Goal: Task Accomplishment & Management: Complete application form

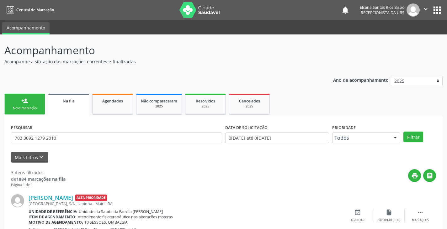
click at [23, 111] on div "Nova marcação" at bounding box center [24, 108] width 31 height 5
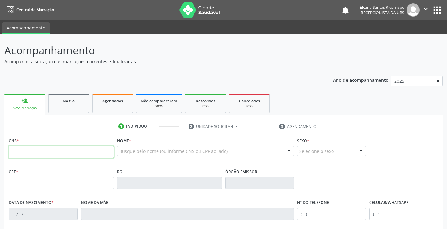
click at [61, 155] on input "text" at bounding box center [61, 152] width 105 height 13
type input "706 8041 4924 4630"
type input "560.070.558-17"
type input "2[DATE]"
type input "[PERSON_NAME] de [PERSON_NAME]"
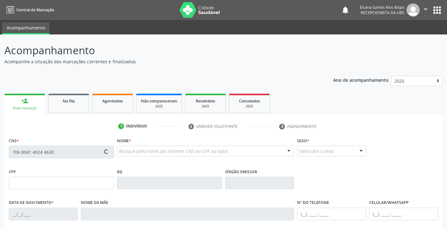
type input "[PHONE_NUMBER]"
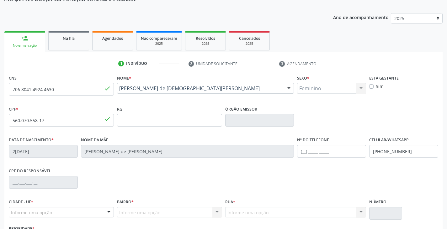
scroll to position [111, 0]
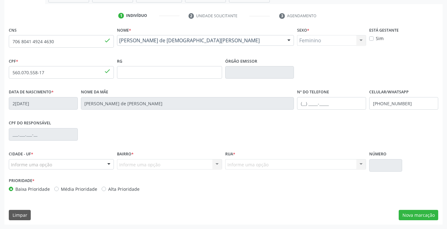
click at [119, 190] on label "Alta Prioridade" at bounding box center [123, 189] width 31 height 7
click at [106, 190] on input "Alta Prioridade" at bounding box center [104, 189] width 4 height 6
radio input "true"
click at [415, 212] on button "Nova marcação" at bounding box center [419, 215] width 40 height 11
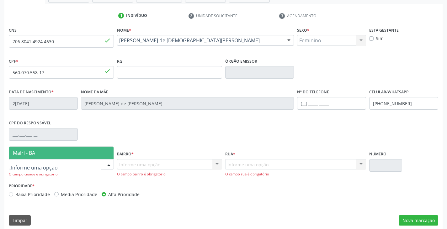
click at [89, 162] on div at bounding box center [61, 164] width 105 height 11
click at [75, 150] on span "Mairi - BA" at bounding box center [61, 153] width 104 height 13
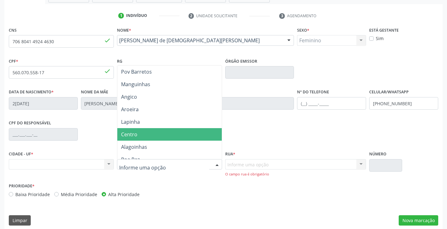
click at [146, 136] on span "Centro" at bounding box center [169, 134] width 104 height 13
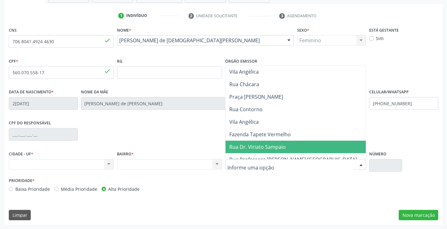
scroll to position [63, 0]
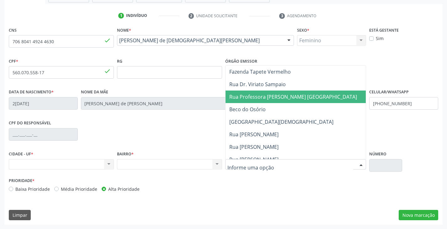
click at [272, 97] on span "Rua Professora [PERSON_NAME] [GEOGRAPHIC_DATA]" at bounding box center [293, 96] width 128 height 7
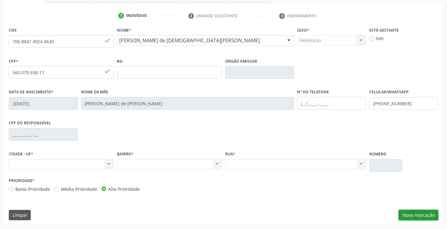
click at [422, 213] on button "Nova marcação" at bounding box center [419, 215] width 40 height 11
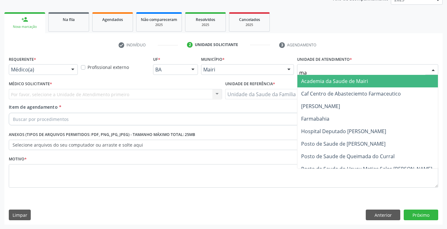
type input "mar"
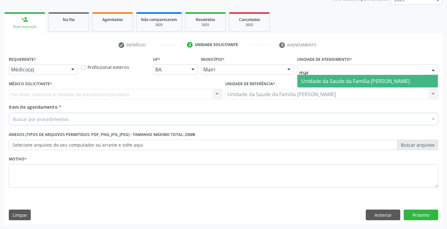
click at [309, 80] on span "Unidade da Saude da Familia [PERSON_NAME]" at bounding box center [355, 81] width 108 height 7
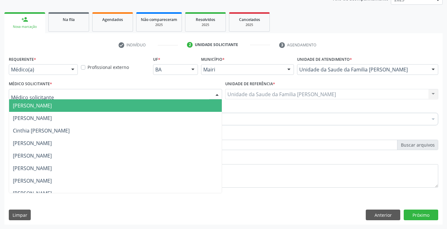
scroll to position [63, 0]
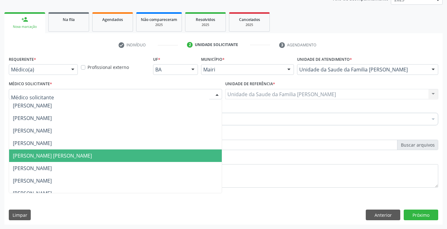
drag, startPoint x: 56, startPoint y: 205, endPoint x: 60, endPoint y: 213, distance: 8.3
click at [56, 207] on div "Requerente * Médico(a) Médico(a) Enfermeiro(a) Paciente Nenhum resultado encont…" at bounding box center [223, 140] width 438 height 170
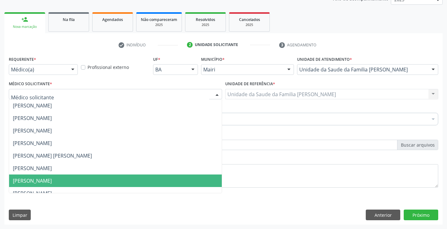
click at [34, 183] on span "[PERSON_NAME]" at bounding box center [32, 180] width 39 height 7
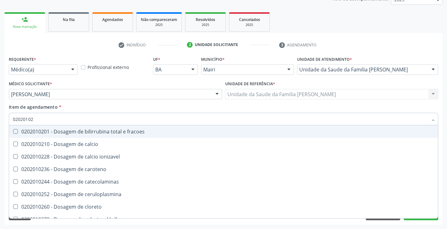
type input "020201029"
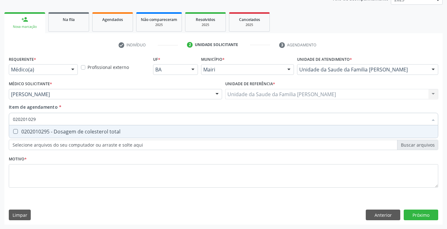
click at [41, 132] on div "0202010295 - Dosagem de colesterol total" at bounding box center [223, 131] width 421 height 5
checkbox total "true"
type input "02020102"
checkbox total "false"
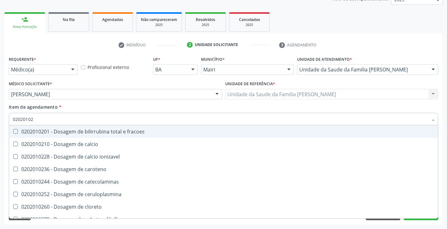
type input "0202010"
checkbox total "false"
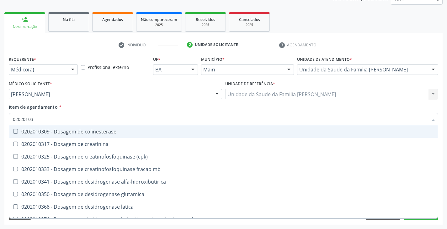
type input "020201031"
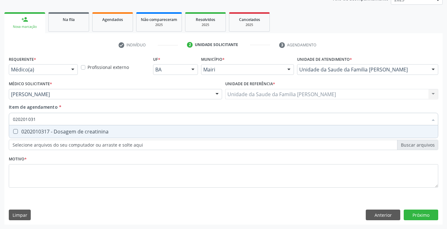
click at [40, 133] on div "0202010317 - Dosagem de creatinina" at bounding box center [223, 131] width 421 height 5
checkbox creatinina "true"
type input "02020103"
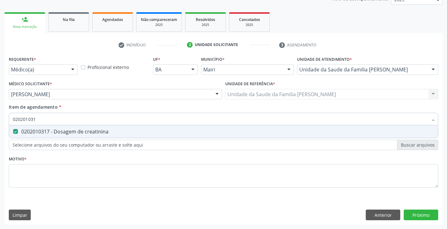
checkbox creatinina "false"
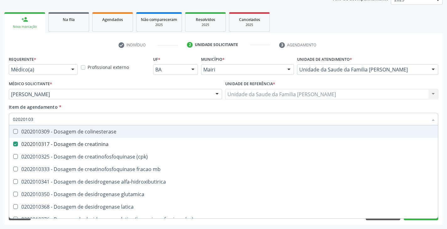
type input "0202010"
checkbox creatinina "false"
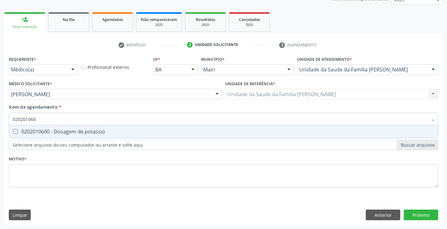
type input "0202010600"
click at [40, 133] on div "0202010600 - Dosagem de potassio" at bounding box center [223, 131] width 421 height 5
checkbox potassio "true"
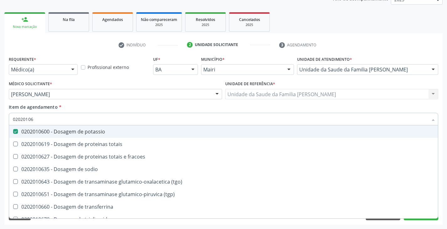
type input "020201066"
checkbox potassio "false"
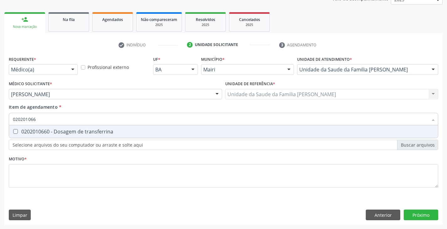
type input "02020106"
checkbox transferrina "true"
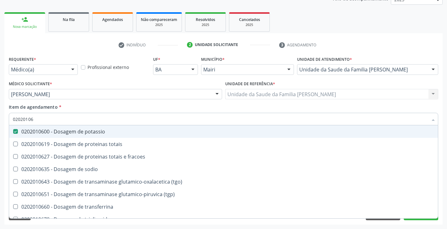
type input "020201067"
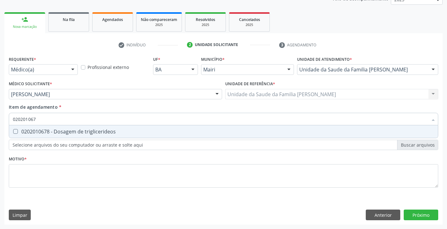
click at [40, 133] on div "0202010678 - Dosagem de triglicerideos" at bounding box center [223, 131] width 421 height 5
checkbox triglicerideos "true"
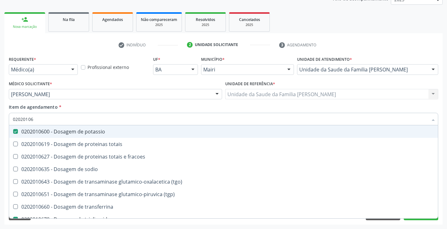
type input "0202010"
checkbox potassio "false"
checkbox triglicerideos "false"
type input "020201047"
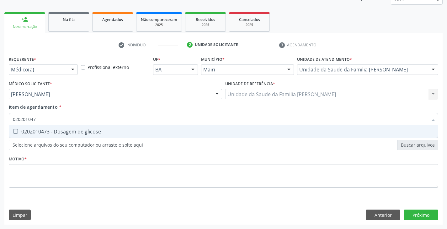
click at [40, 133] on div "0202010473 - Dosagem de glicose" at bounding box center [223, 131] width 421 height 5
checkbox glicose "true"
type input "02020104"
checkbox glicose "false"
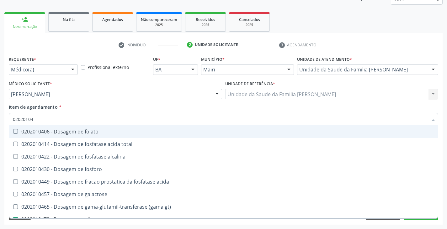
type input "0202010"
checkbox glicose "false"
type input "020201050"
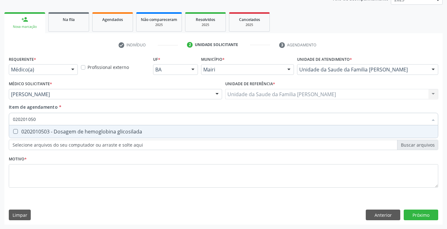
click at [40, 133] on div "0202010503 - Dosagem de hemoglobina glicosilada" at bounding box center [223, 131] width 421 height 5
checkbox glicosilada "true"
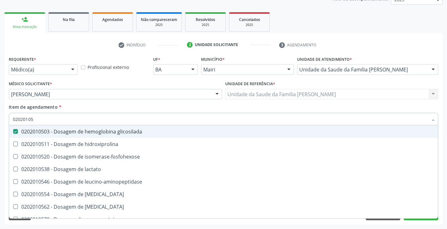
type input "0202010"
checkbox glicosilada "false"
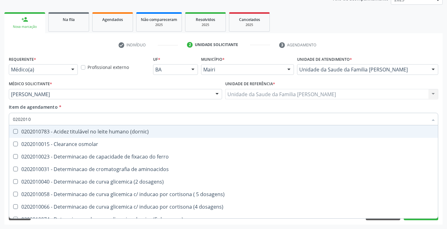
type input "02020102"
checkbox ivy "true"
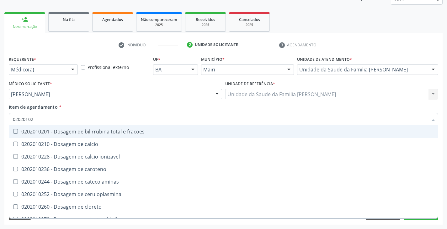
type input "020201027"
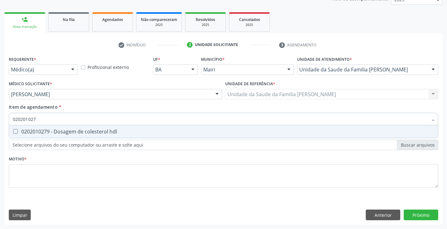
click at [40, 133] on div "0202010279 - Dosagem de colesterol hdl" at bounding box center [223, 131] width 421 height 5
checkbox hdl "true"
type input "02020102"
checkbox hdl "false"
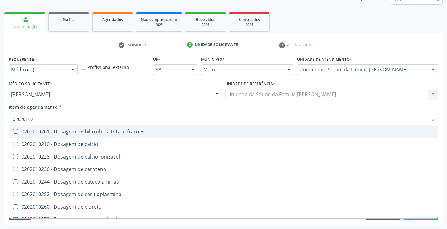
type input "020201028"
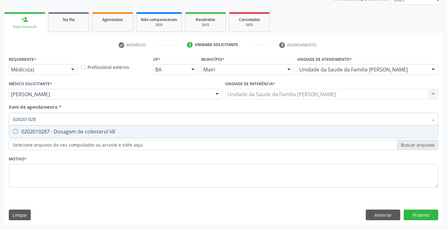
click at [40, 133] on div "0202010287 - Dosagem de colesterol ldl" at bounding box center [223, 131] width 421 height 5
checkbox ldl "true"
type input "02020102"
checkbox ldl "false"
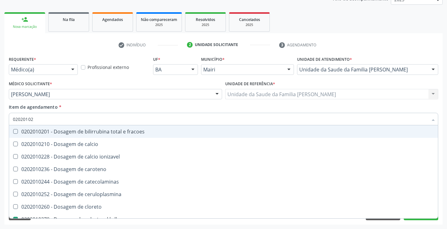
type input "0202010"
checkbox hdl "false"
checkbox ldl "false"
checkbox total "false"
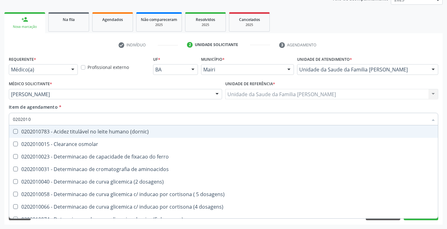
type input "020201"
checkbox hdl "false"
checkbox ldl "false"
checkbox total "false"
checkbox creatinina "false"
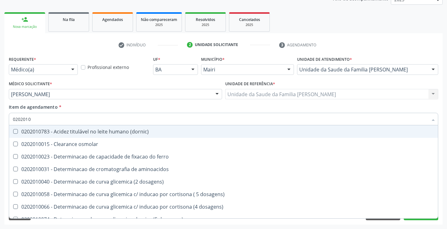
checkbox alfa-hidroxibutirica "true"
checkbox glutamica "true"
checkbox latica "true"
checkbox ferritina "true"
checkbox glicose "false"
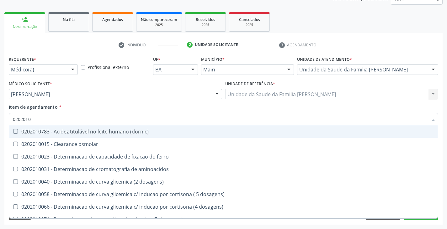
checkbox glicosilada "false"
checkbox magnesio "true"
checkbox porfirinas "true"
checkbox potassio "false"
checkbox triglicerideos "false"
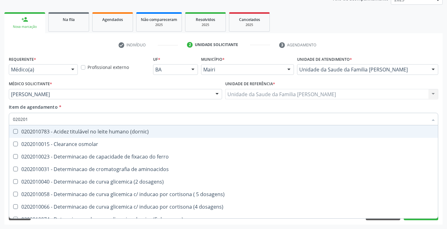
checkbox ureia "true"
type input "02020"
checkbox hdl "false"
checkbox ldl "false"
checkbox total "false"
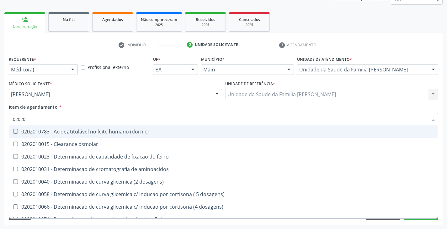
checkbox creatinina "false"
checkbox glicose "false"
checkbox glicosilada "false"
checkbox potassio "false"
checkbox triglicerideos "false"
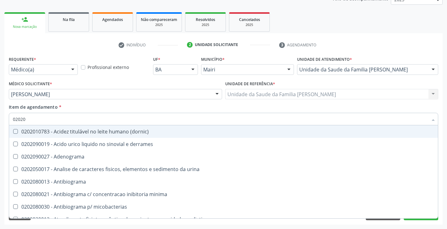
type input "020203"
checkbox hdl "false"
checkbox ldl "false"
checkbox total "false"
checkbox creatinina "false"
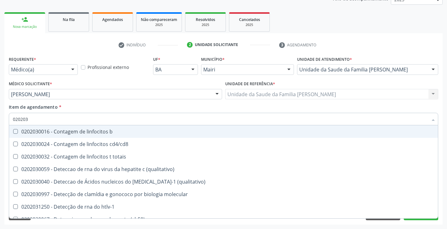
type input "0202038"
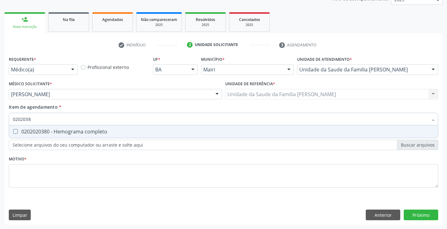
click at [40, 133] on div "0202020380 - Hemograma completo" at bounding box center [223, 131] width 421 height 5
checkbox completo "true"
type input "020203"
checkbox completo "false"
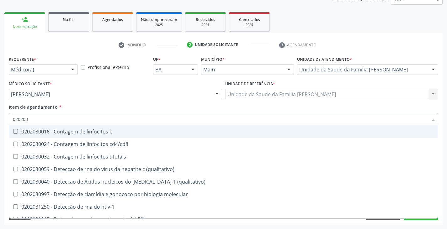
type input "02020"
checkbox completo "false"
checkbox bacterianas "true"
checkbox hiv-1 "true"
checkbox c "true"
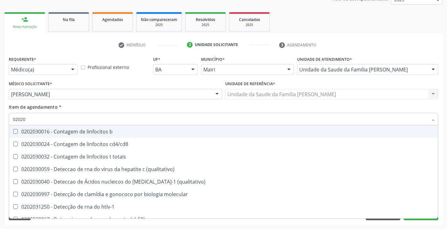
checkbox gestantes "true"
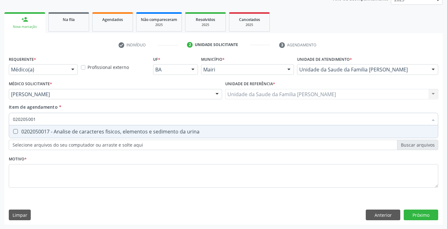
type input "0202050017"
click at [40, 133] on div "0202050017 - Analise de caracteres fisicos, elementos e sedimento da urina" at bounding box center [223, 131] width 421 height 5
checkbox urina "true"
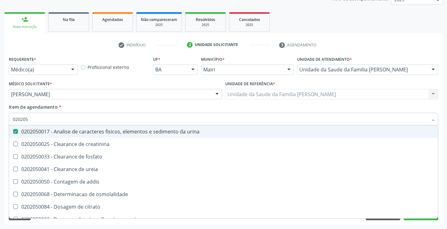
type input "02020"
checkbox urina "false"
checkbox ureia "true"
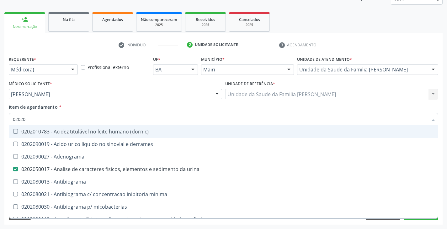
type input "0202"
checkbox hdl "false"
checkbox ldl "false"
checkbox total "false"
checkbox creatinina "false"
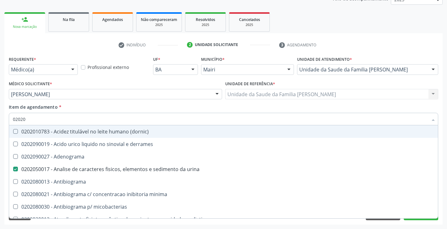
checkbox latica "true"
checkbox fracionadas\) "true"
checkbox digitoxina\) "true"
checkbox estrona "true"
checkbox glicose "false"
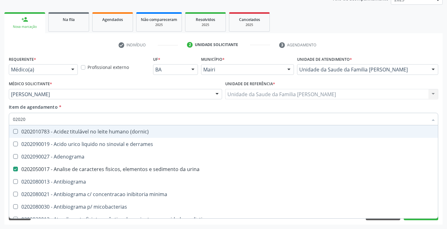
checkbox glicosilada "false"
checkbox \(ige\) "true"
checkbox magnesio "true"
checkbox potassio "false"
checkbox livre "true"
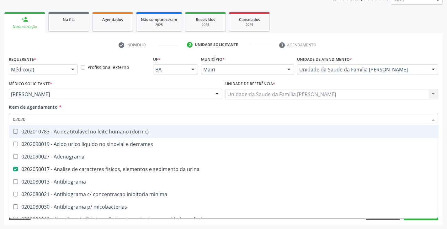
checkbox triglicerideos "false"
checkbox celulas "true"
checkbox completo "false"
checkbox \(western-blot\) "true"
type input "02020"
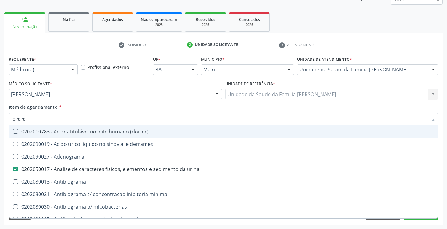
checkbox cadmio "true"
checkbox calcio "true"
checkbox ionizavel "true"
checkbox catecolaminas "true"
checkbox hdl "false"
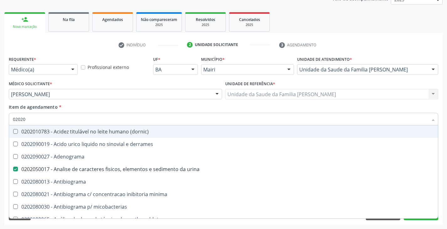
checkbox ldl "false"
checkbox total "false"
checkbox creatinina "false"
checkbox fenitoina "true"
checkbox esperma "true"
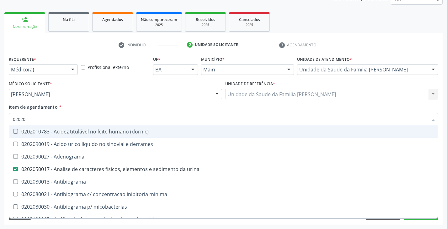
checkbox glicose "false"
checkbox glicosilada "false"
checkbox isomerase-fosfohexose "true"
checkbox potassio "false"
checkbox quinidina "true"
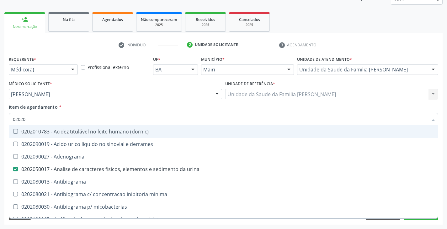
checkbox triglicerideos "false"
checkbox acilcarnitinas "true"
checkbox completo "false"
type input "020204"
checkbox urina "false"
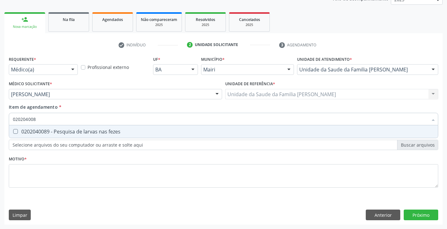
type input "0202040089"
click at [39, 133] on div "0202040089 - Pesquisa de larvas nas fezes" at bounding box center [223, 131] width 421 height 5
checkbox fezes "true"
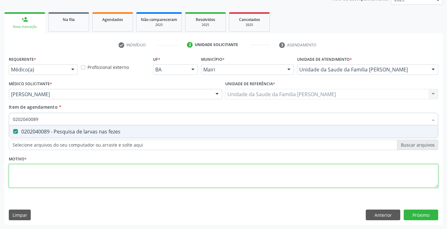
click at [32, 173] on div "Requerente * Médico(a) Médico(a) Enfermeiro(a) Paciente Nenhum resultado encont…" at bounding box center [223, 126] width 429 height 142
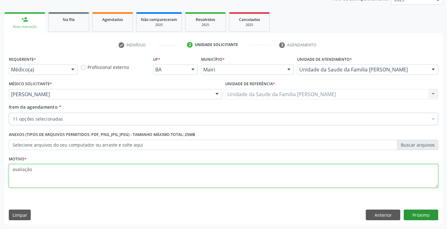
type textarea "avaliação"
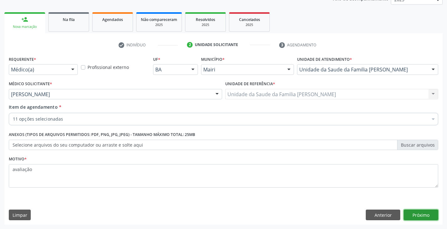
click at [422, 215] on button "Próximo" at bounding box center [421, 215] width 34 height 11
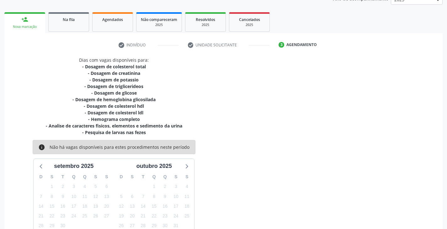
scroll to position [128, 0]
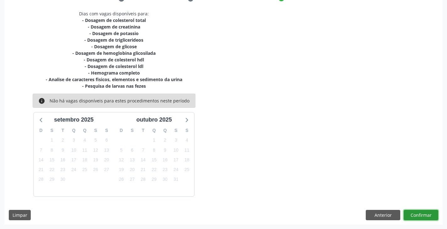
click at [430, 216] on button "Confirmar" at bounding box center [421, 215] width 34 height 11
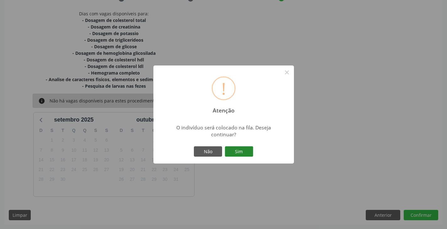
click at [246, 150] on button "Sim" at bounding box center [239, 151] width 28 height 11
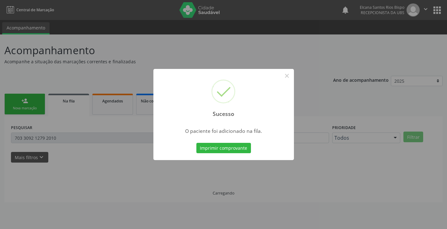
scroll to position [0, 0]
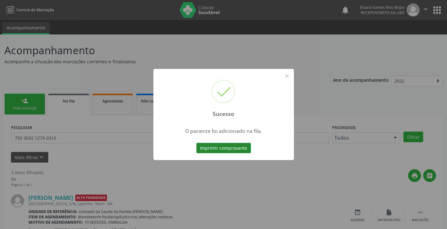
click at [222, 150] on button "Imprimir comprovante" at bounding box center [223, 148] width 55 height 11
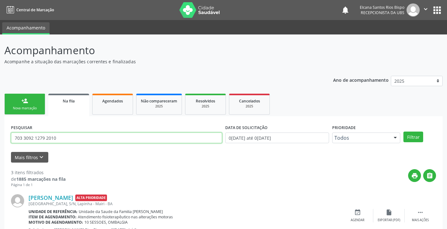
drag, startPoint x: 67, startPoint y: 135, endPoint x: 0, endPoint y: 139, distance: 67.5
click at [0, 141] on div "Acompanhamento Acompanhe a situação das marcações correntes e finalizadas Relat…" at bounding box center [223, 203] width 447 height 338
paste input "[CREDIT_CARD_NUMBER]"
type input "706 8041 4924 4630"
click at [403, 132] on button "Filtrar" at bounding box center [413, 137] width 20 height 11
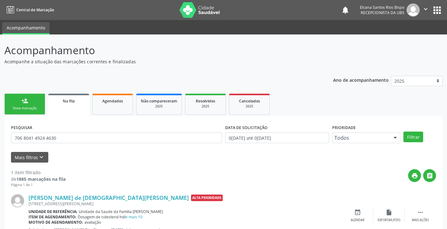
scroll to position [25, 0]
